Goal: Transaction & Acquisition: Purchase product/service

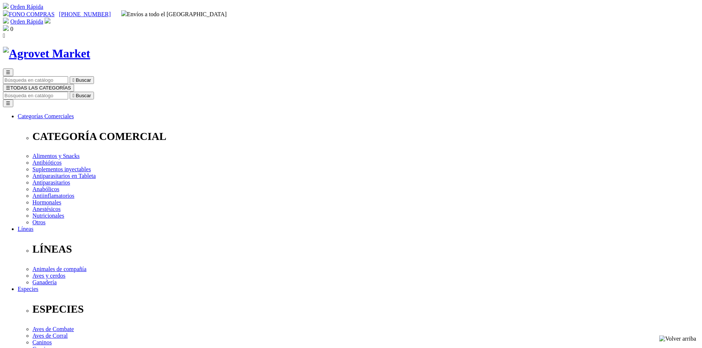
click at [68, 92] on input "Buscar" at bounding box center [35, 96] width 65 height 8
type input "e"
type input "desparasitantes"
click at [112, 92] on button " Buscar" at bounding box center [124, 96] width 24 height 8
